Goal: Register for event/course: Sign up to attend an event or enroll in a course

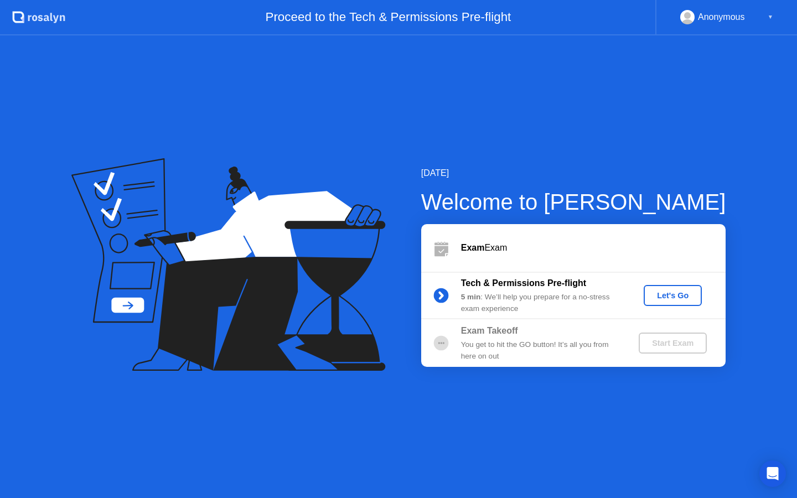
click at [681, 295] on div "Let's Go" at bounding box center [672, 295] width 49 height 9
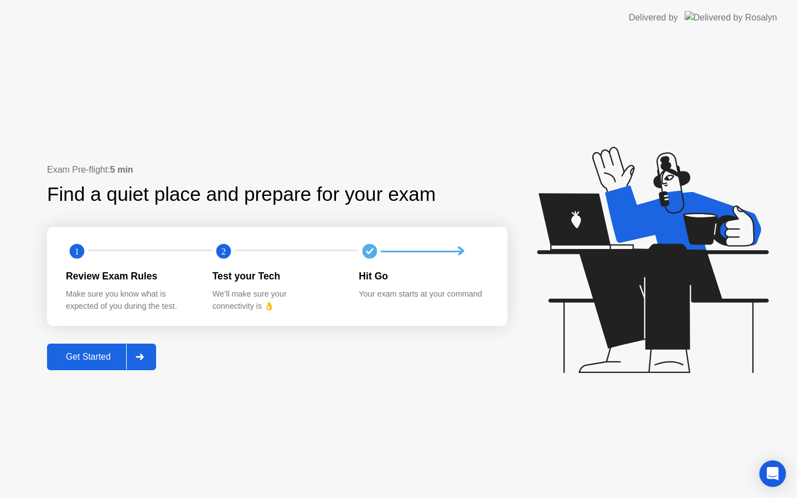
click at [72, 352] on div "Get Started" at bounding box center [88, 357] width 76 height 10
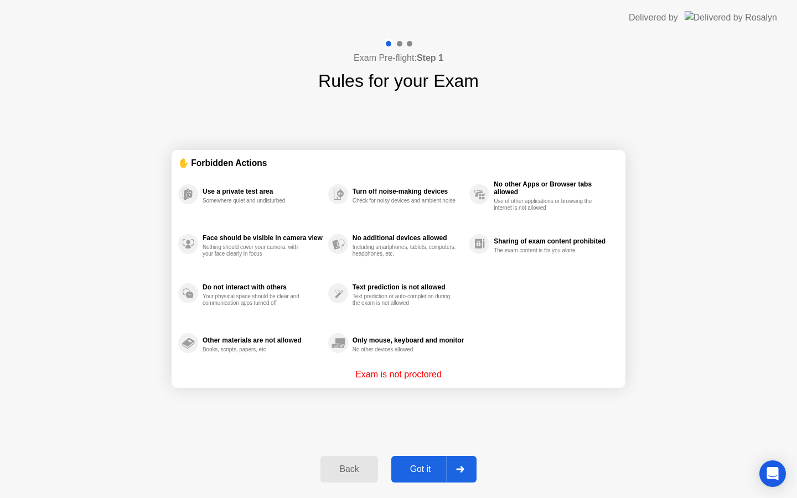
click at [429, 474] on div "Got it" at bounding box center [420, 469] width 52 height 10
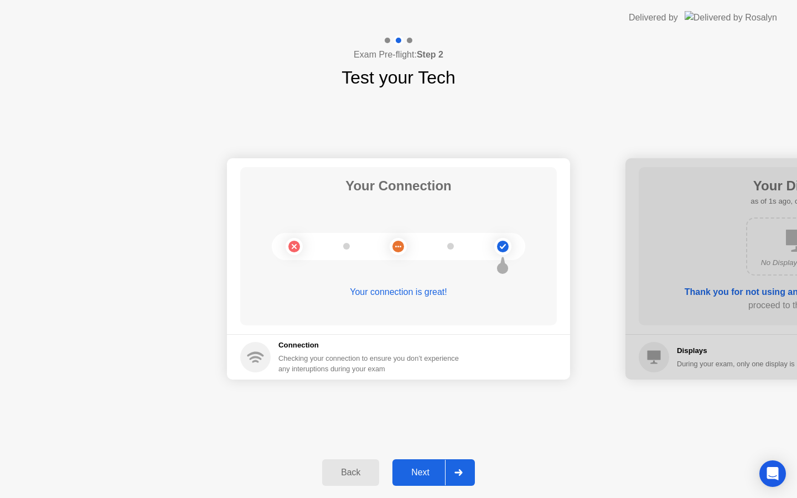
click at [429, 474] on div "Next" at bounding box center [420, 472] width 49 height 10
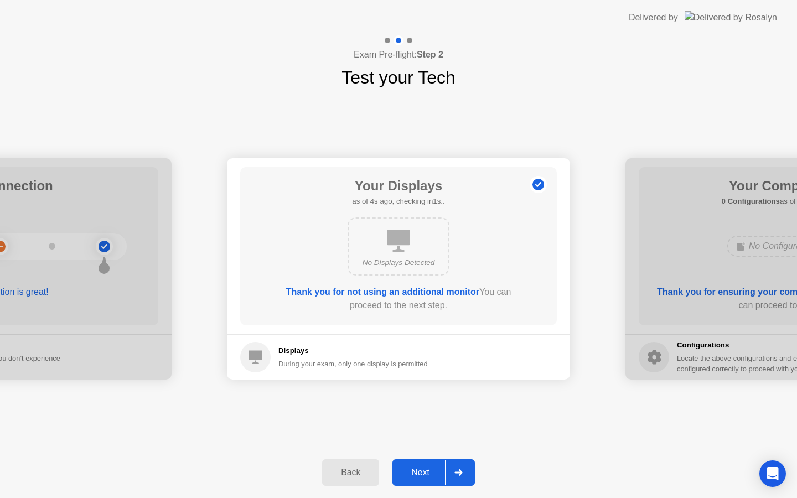
click at [429, 474] on div "Next" at bounding box center [420, 472] width 49 height 10
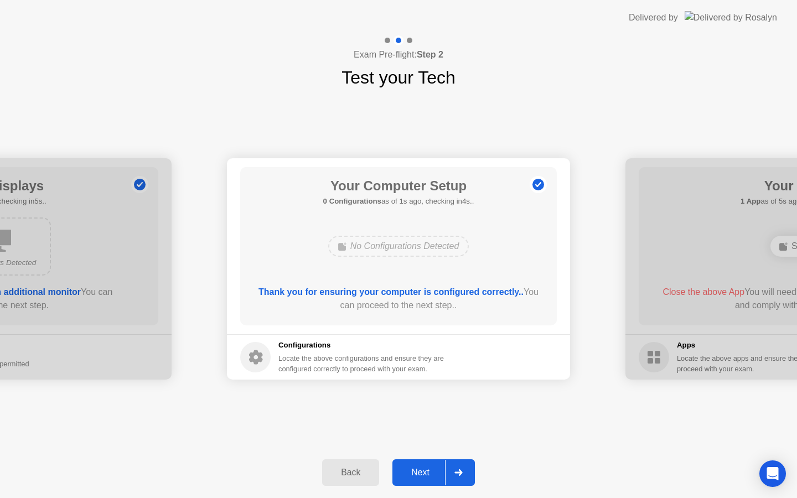
click at [429, 474] on div "Next" at bounding box center [420, 472] width 49 height 10
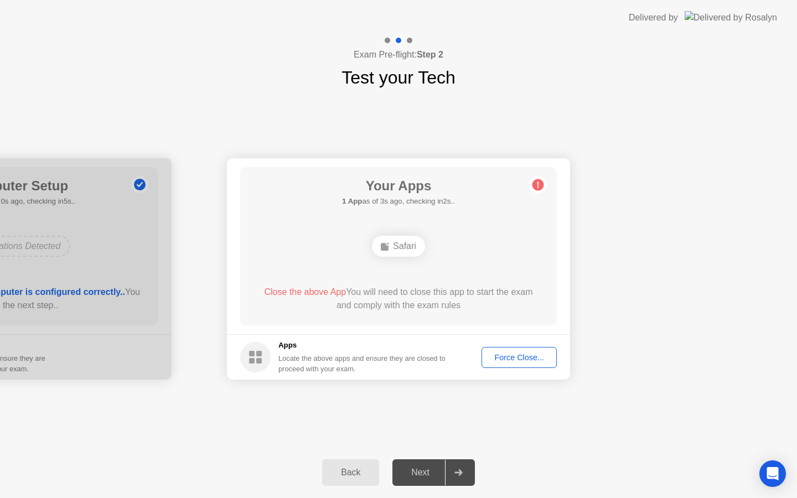
click at [516, 356] on div "Force Close..." at bounding box center [518, 357] width 67 height 9
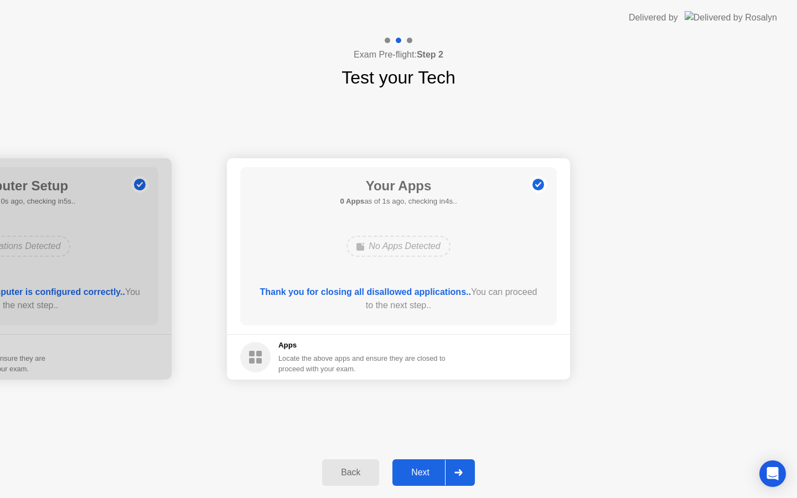
click at [433, 470] on div "Next" at bounding box center [420, 472] width 49 height 10
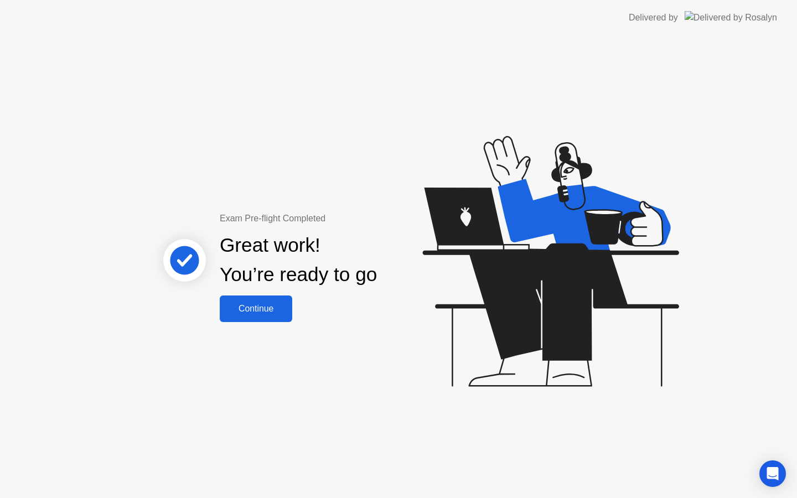
click at [272, 309] on div "Continue" at bounding box center [256, 309] width 66 height 10
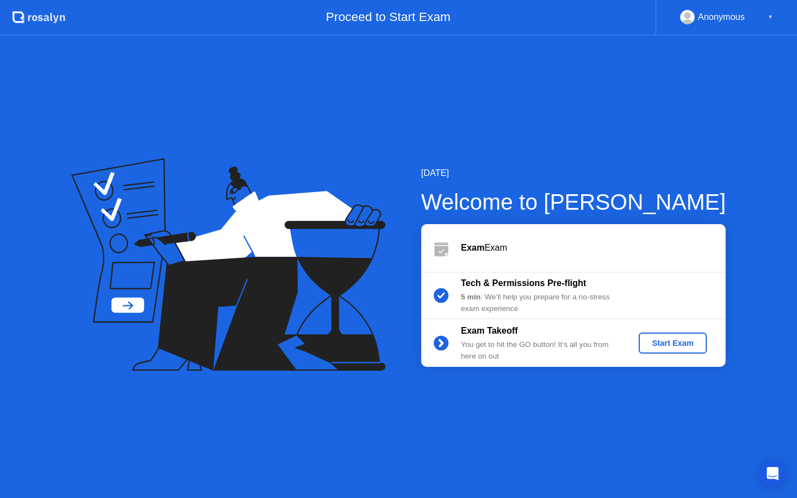
click at [656, 345] on div "Start Exam" at bounding box center [672, 343] width 59 height 9
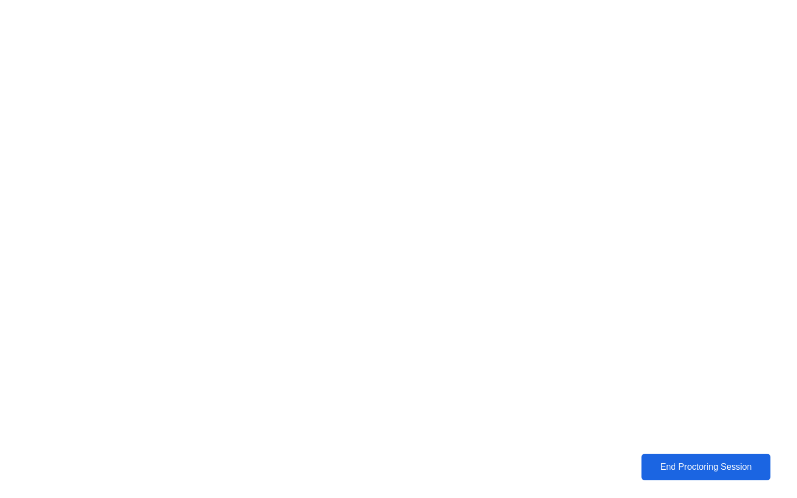
click at [689, 466] on div "End Proctoring Session" at bounding box center [705, 467] width 123 height 10
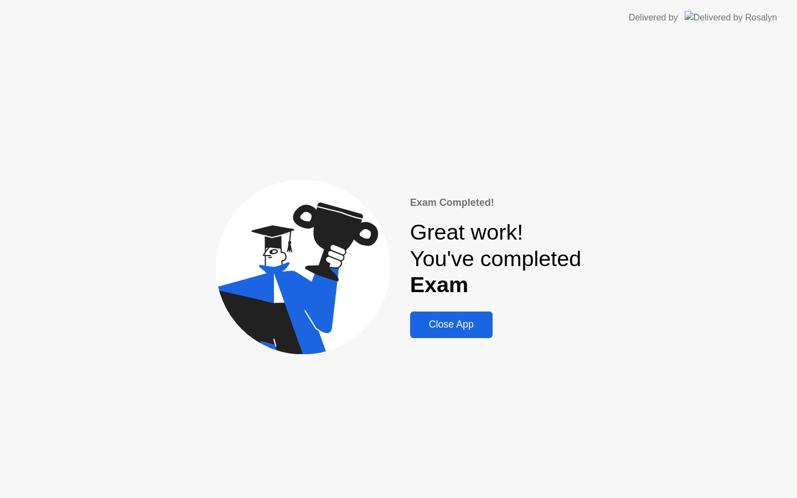
click at [470, 330] on div "Close App" at bounding box center [451, 325] width 76 height 12
